Goal: Navigation & Orientation: Find specific page/section

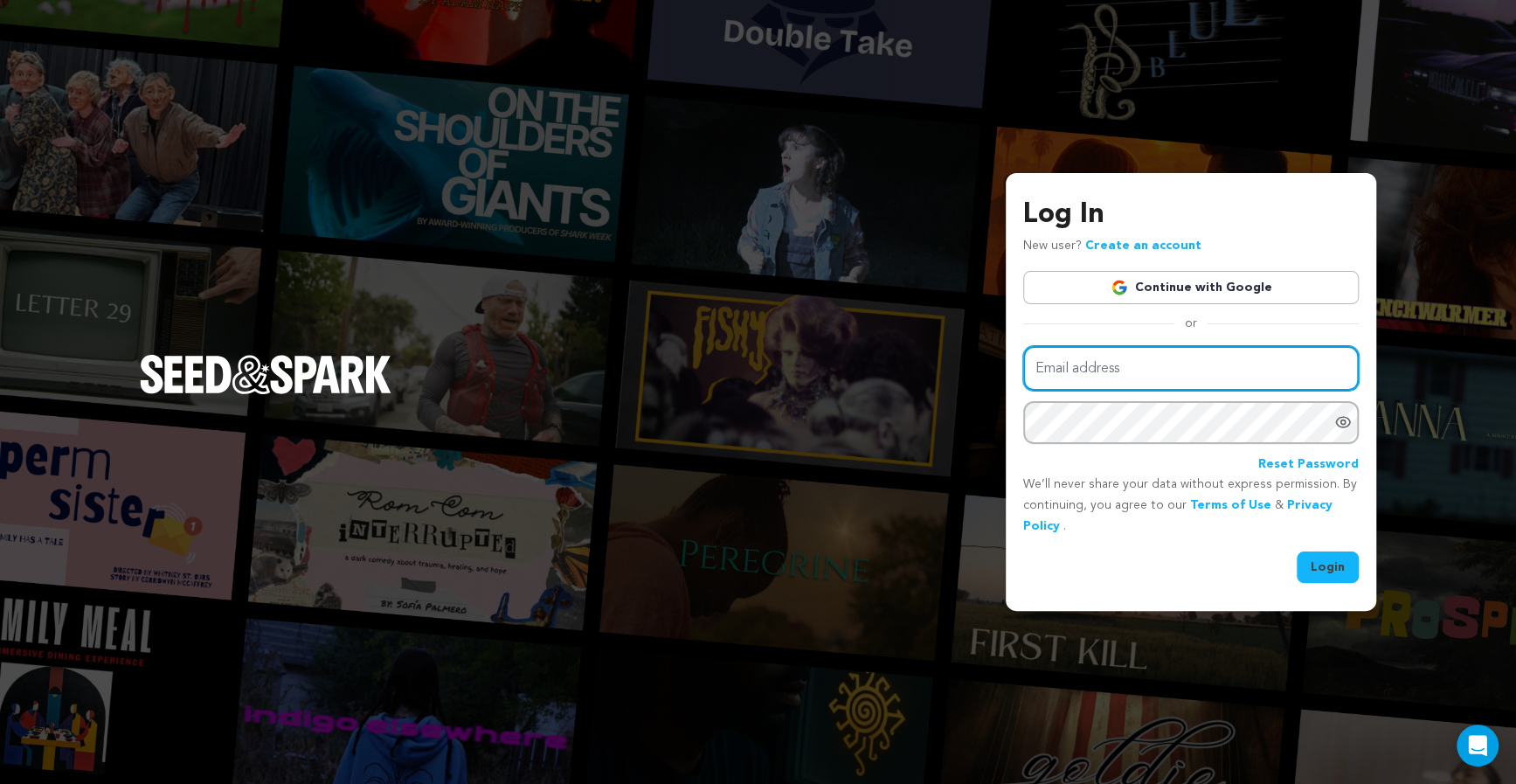
type input "humblebensla@gmail.com"
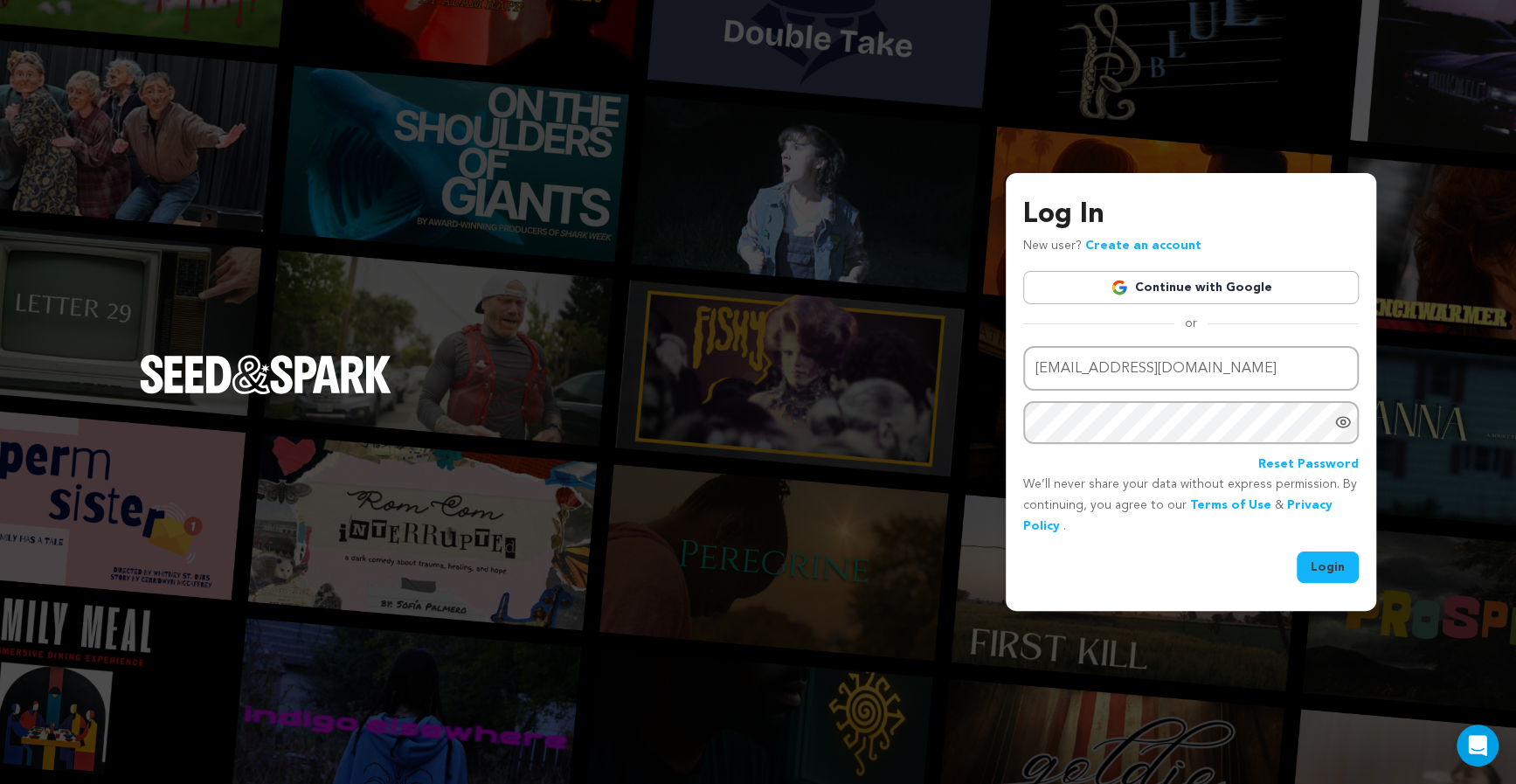
click at [1334, 560] on button "Login" at bounding box center [1328, 567] width 62 height 32
